Goal: Check status

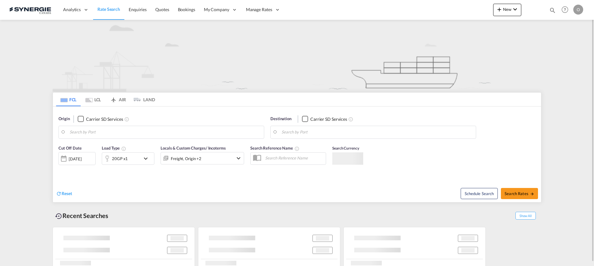
type input "Saskatoon, SK, CASAK"
type input "Navegantes, BRNVT"
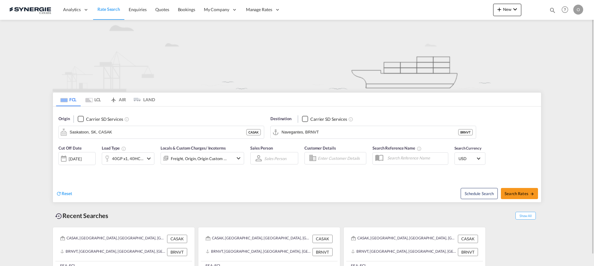
click at [552, 12] on md-icon "icon-magnify" at bounding box center [552, 10] width 7 height 7
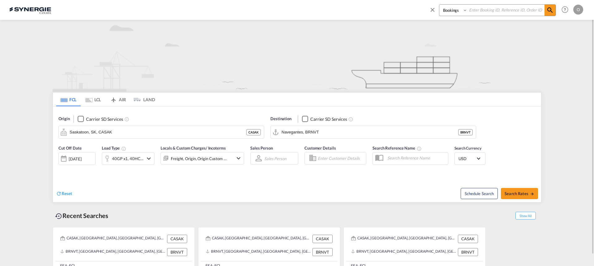
click at [512, 6] on input at bounding box center [506, 10] width 77 height 11
paste input "SYC002992"
type input "SYC002992"
click at [553, 13] on md-icon "icon-magnify" at bounding box center [550, 10] width 7 height 7
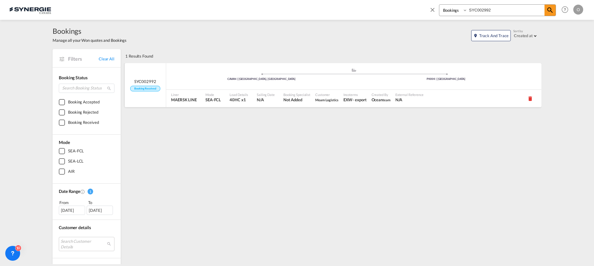
click at [360, 100] on div "- export" at bounding box center [360, 100] width 14 height 6
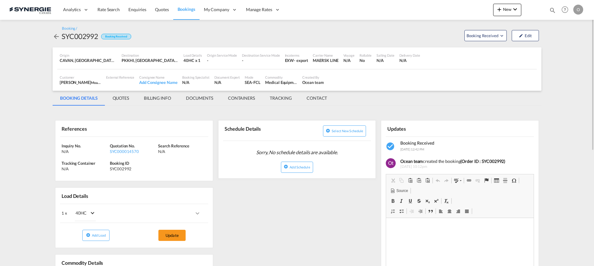
click at [122, 100] on md-tab-item "QUOTES" at bounding box center [120, 98] width 31 height 15
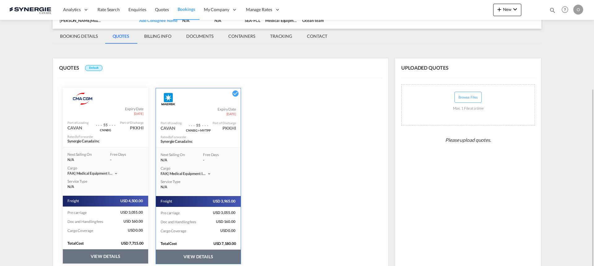
scroll to position [86, 0]
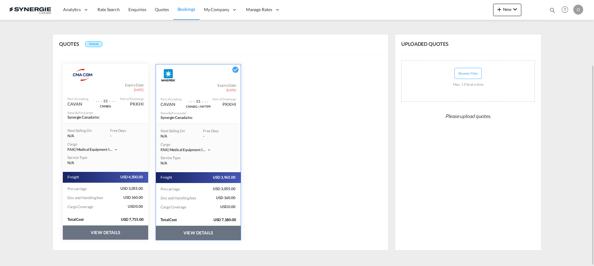
click at [208, 231] on button "VIEW DETAILS" at bounding box center [198, 233] width 85 height 14
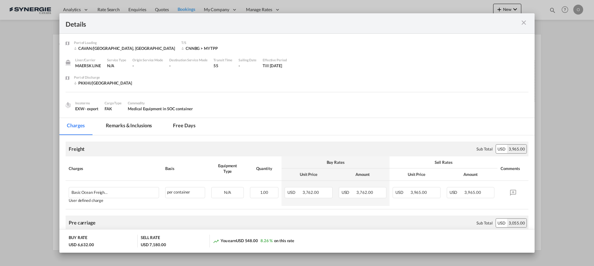
click at [135, 128] on md-tab-item "Remarks & Inclusions" at bounding box center [128, 126] width 61 height 17
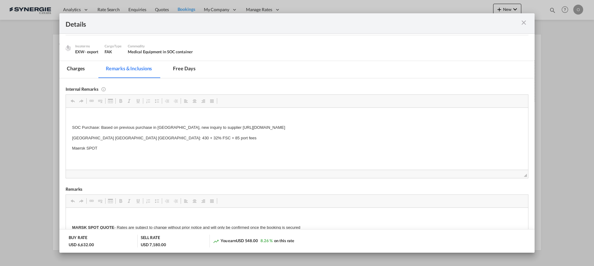
scroll to position [62, 0]
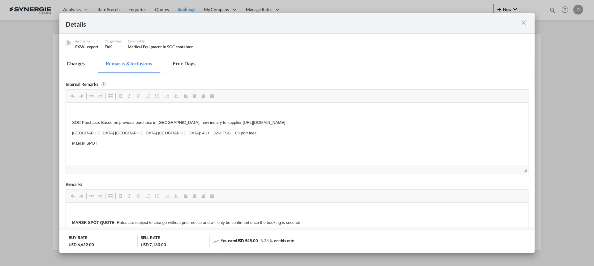
drag, startPoint x: 219, startPoint y: 123, endPoint x: 309, endPoint y: 120, distance: 89.5
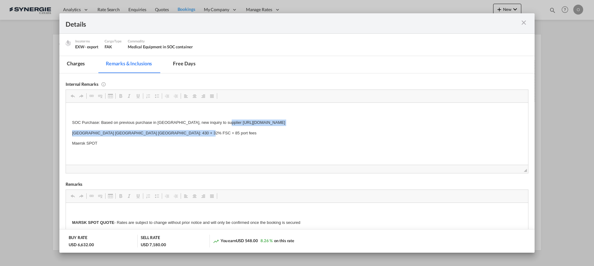
drag, startPoint x: 222, startPoint y: 124, endPoint x: 383, endPoint y: 134, distance: 161.9
click at [383, 134] on body "SOC Purchase: Based on previous purchase in [GEOGRAPHIC_DATA], new inquiry to s…" at bounding box center [297, 133] width 450 height 48
click at [384, 127] on body "SOC Purchase: Based on previous purchase in [GEOGRAPHIC_DATA], new inquiry to s…" at bounding box center [297, 133] width 450 height 48
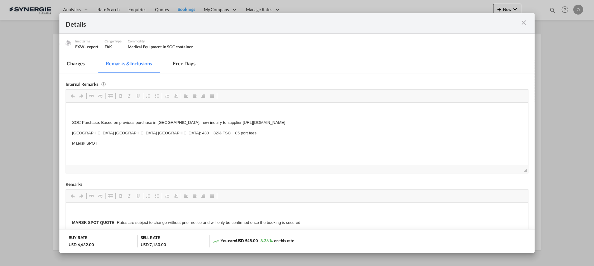
drag, startPoint x: 386, startPoint y: 123, endPoint x: 220, endPoint y: 124, distance: 166.5
click at [220, 124] on p "SOC Purchase: Based on previous purchase in [GEOGRAPHIC_DATA], new inquiry to s…" at bounding box center [297, 122] width 450 height 7
copy p "[URL][DOMAIN_NAME]"
click at [80, 66] on md-tab-item "Charges" at bounding box center [75, 64] width 33 height 17
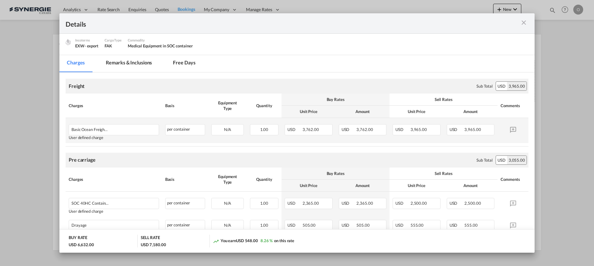
scroll to position [61, 0]
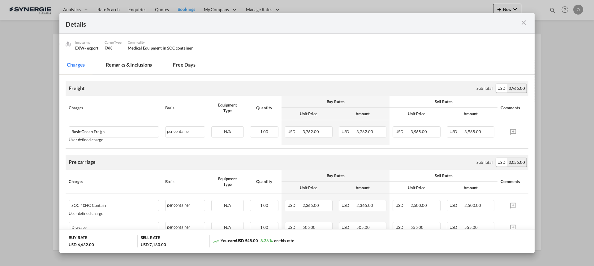
drag, startPoint x: 142, startPoint y: 63, endPoint x: 154, endPoint y: 79, distance: 19.3
click at [142, 63] on md-tab-item "Remarks & Inclusions" at bounding box center [128, 65] width 61 height 17
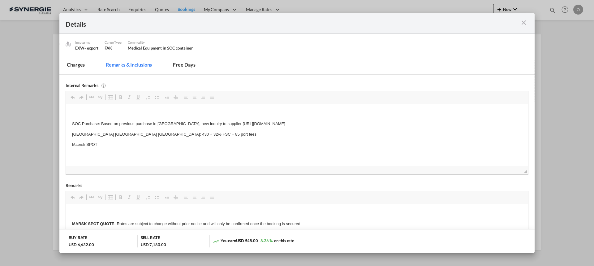
drag, startPoint x: 80, startPoint y: 70, endPoint x: 94, endPoint y: 73, distance: 14.4
click at [80, 70] on md-tab-item "Charges" at bounding box center [75, 65] width 33 height 17
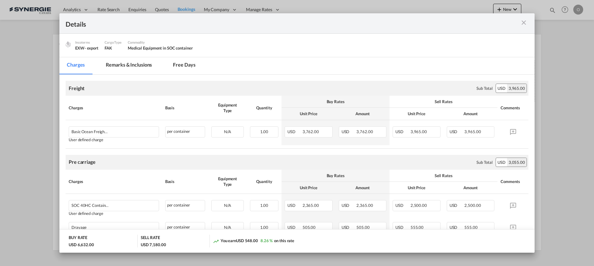
click at [120, 59] on md-tab-item "Remarks & Inclusions" at bounding box center [128, 65] width 61 height 17
